Goal: Information Seeking & Learning: Learn about a topic

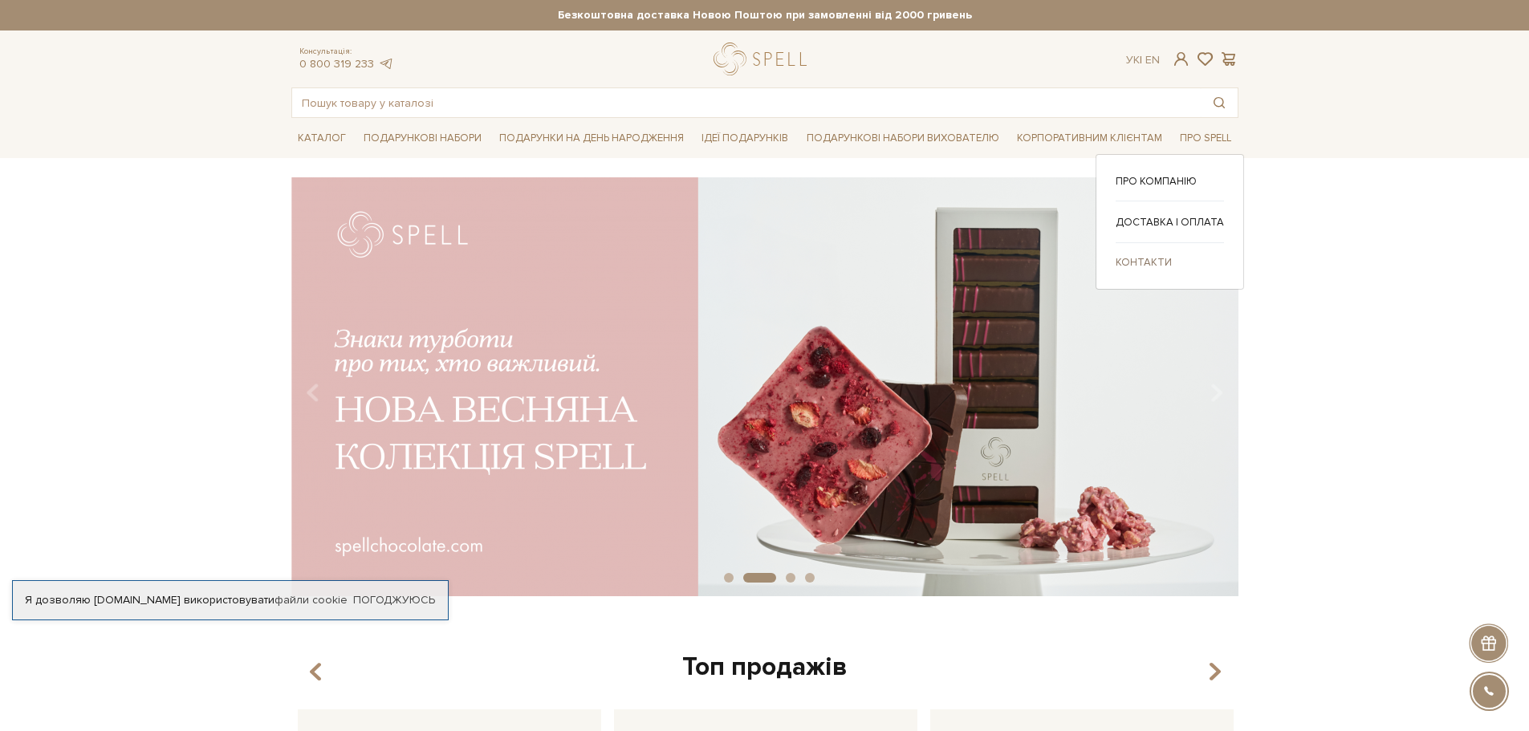
click at [1142, 261] on link "Контакти" at bounding box center [1169, 262] width 108 height 14
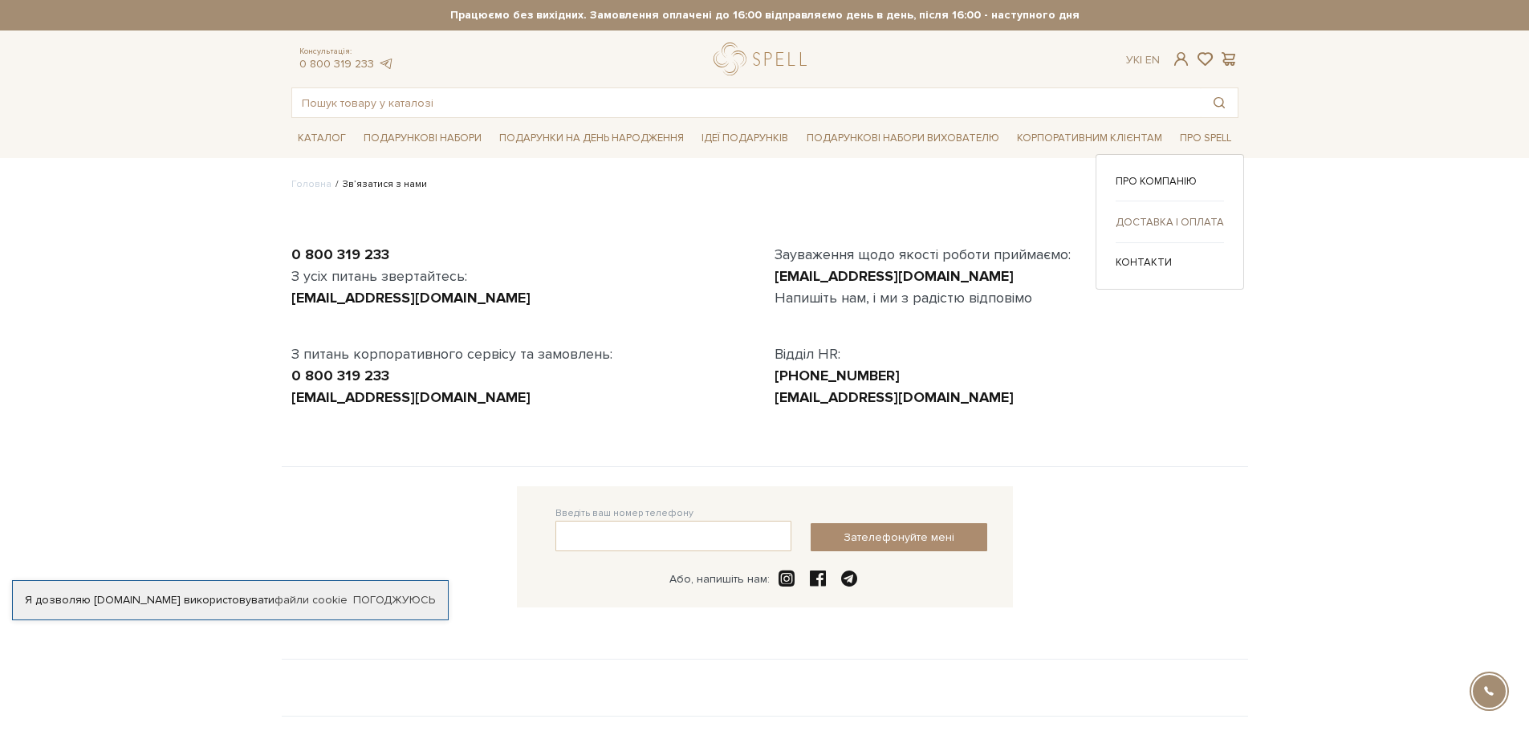
click at [1157, 221] on link "Доставка і оплата" at bounding box center [1169, 222] width 108 height 14
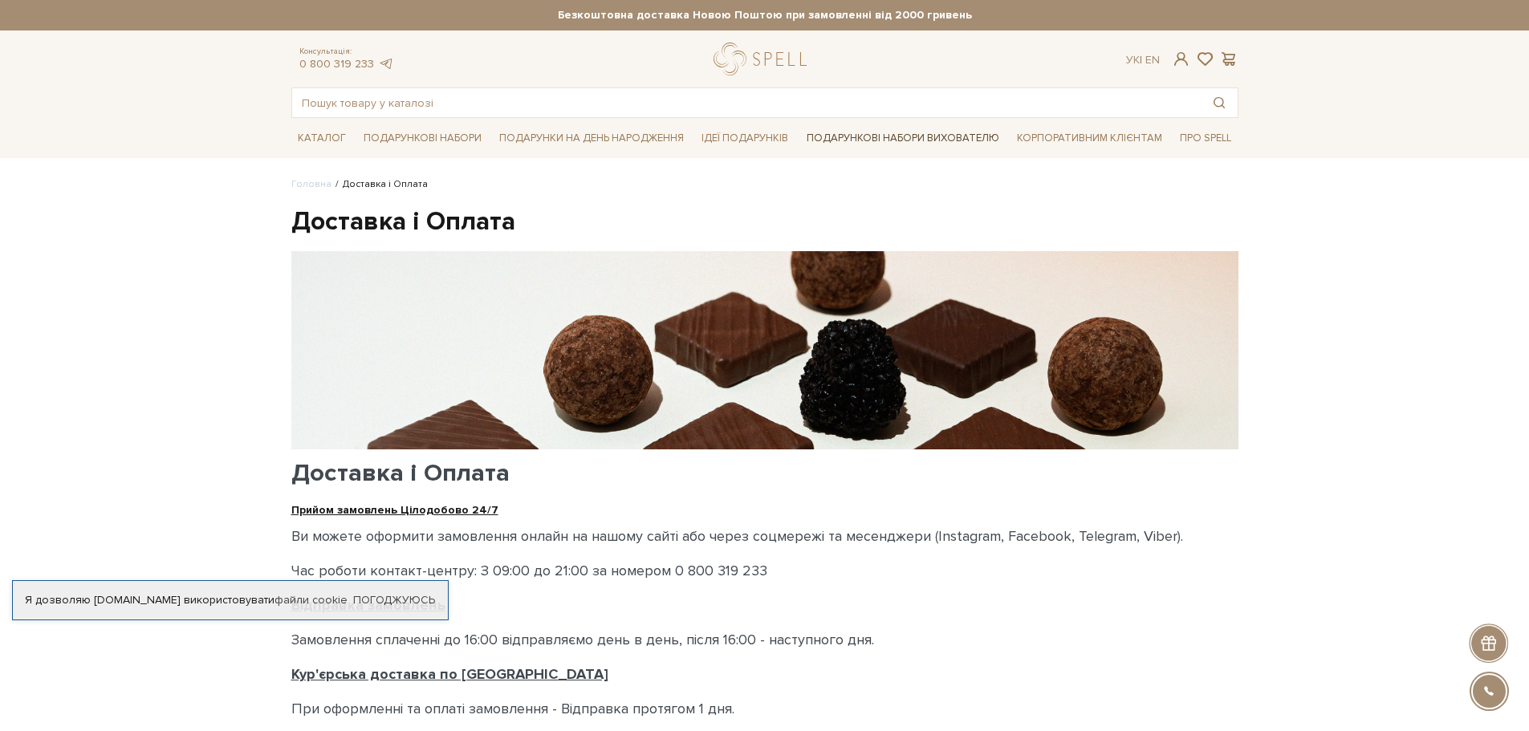
drag, startPoint x: 878, startPoint y: 156, endPoint x: 893, endPoint y: 142, distance: 21.0
drag, startPoint x: 893, startPoint y: 142, endPoint x: 1370, endPoint y: 266, distance: 492.4
click at [1066, 141] on link "Корпоративним клієнтам" at bounding box center [1089, 137] width 158 height 27
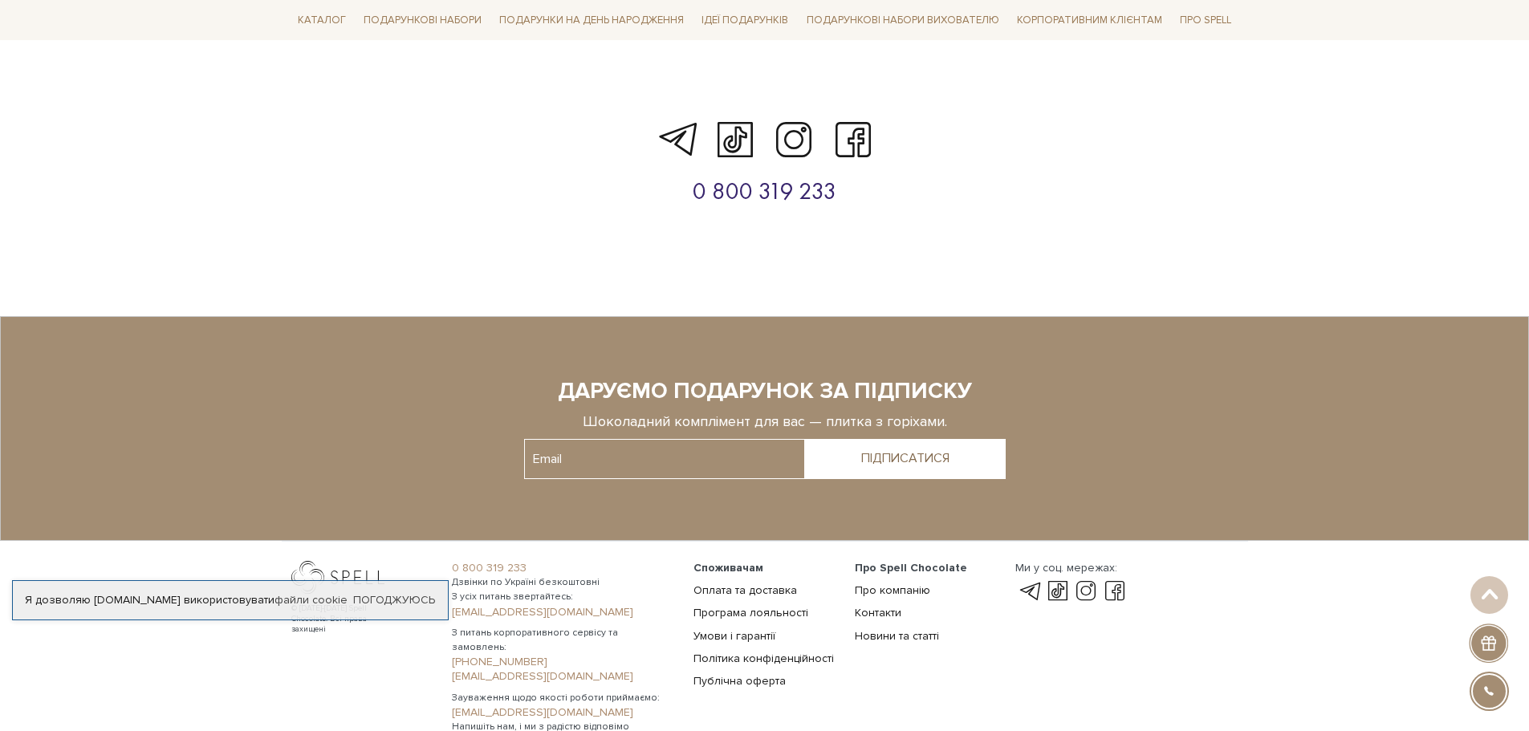
scroll to position [5596, 0]
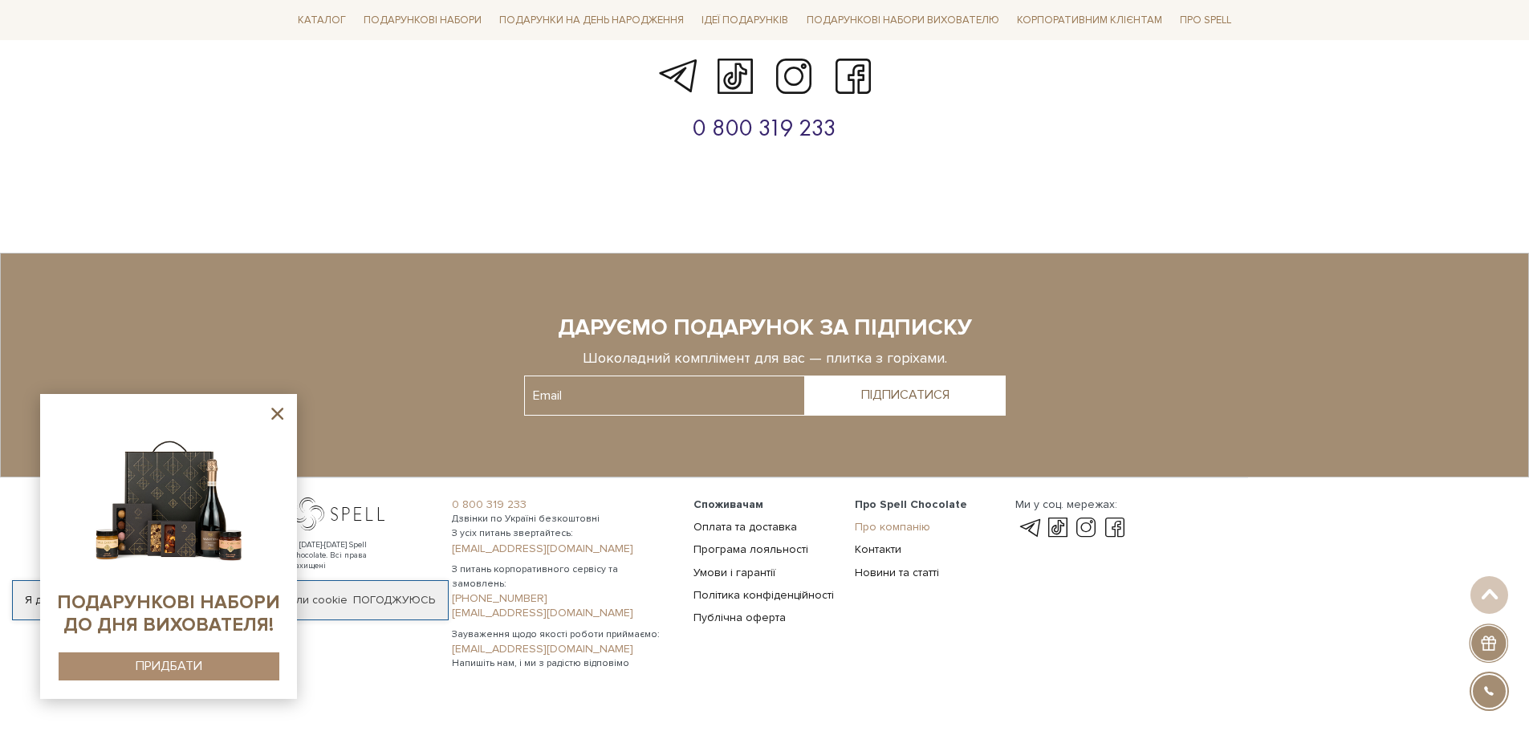
click at [881, 520] on link "Про компанію" at bounding box center [892, 527] width 75 height 14
